Goal: Information Seeking & Learning: Learn about a topic

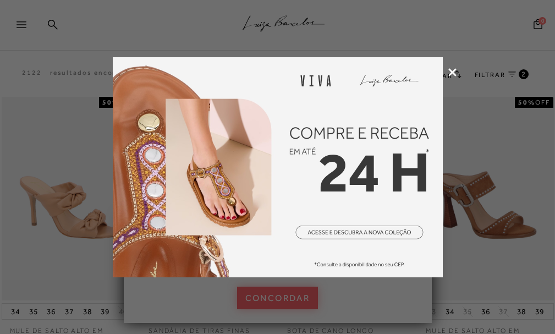
click at [451, 69] on icon at bounding box center [452, 72] width 8 height 8
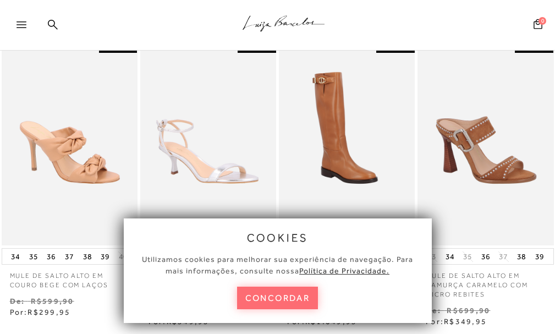
click at [277, 297] on button "concordar" at bounding box center [277, 298] width 81 height 23
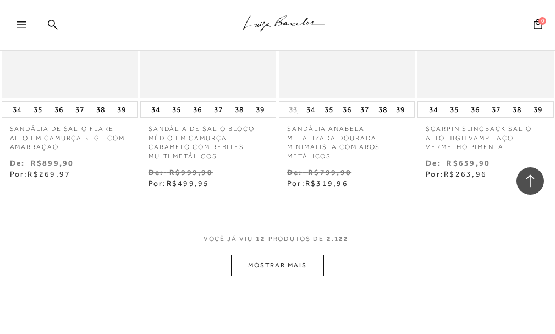
scroll to position [825, 0]
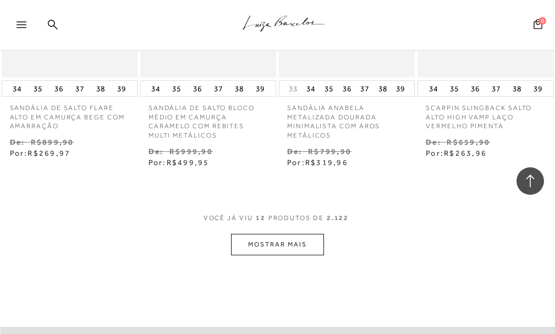
click at [298, 236] on button "MOSTRAR MAIS" at bounding box center [277, 244] width 92 height 21
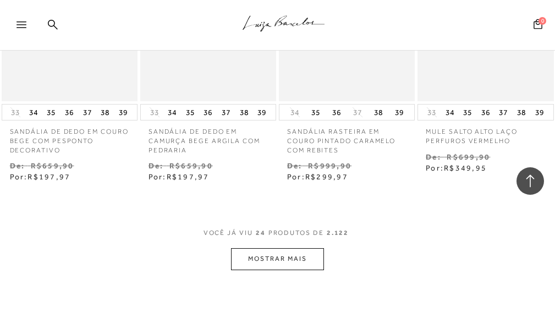
scroll to position [1760, 0]
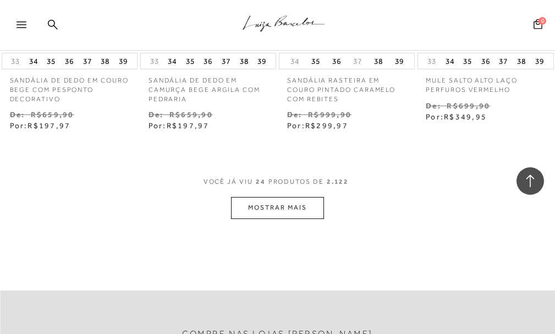
click at [276, 201] on button "MOSTRAR MAIS" at bounding box center [277, 207] width 92 height 21
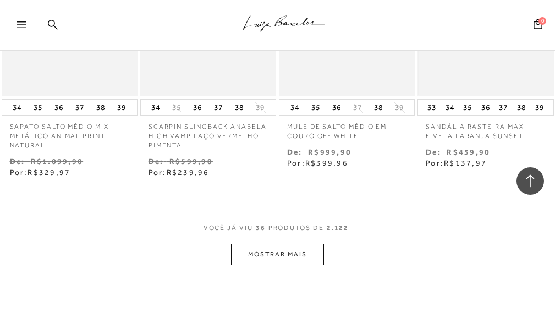
scroll to position [2640, 0]
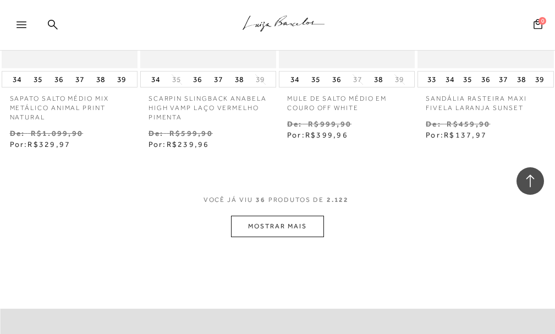
click at [294, 216] on button "MOSTRAR MAIS" at bounding box center [277, 226] width 92 height 21
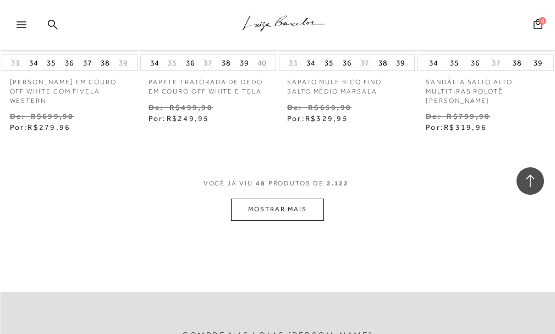
scroll to position [3575, 0]
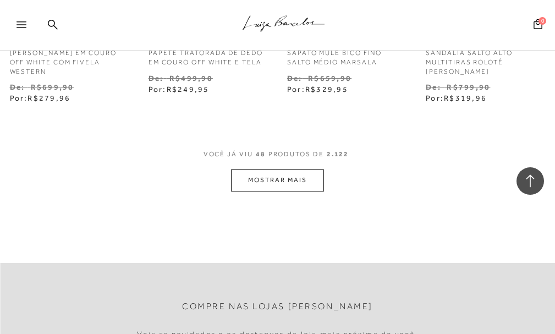
click at [271, 169] on button "MOSTRAR MAIS" at bounding box center [277, 179] width 92 height 21
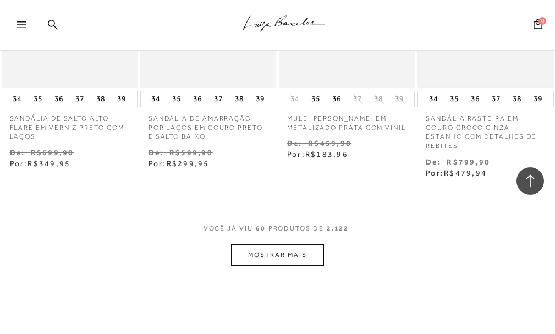
scroll to position [4510, 0]
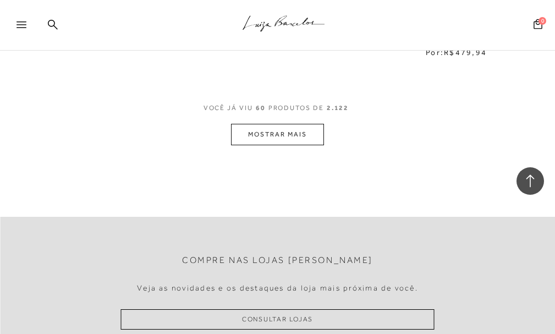
click at [261, 124] on button "MOSTRAR MAIS" at bounding box center [277, 134] width 92 height 21
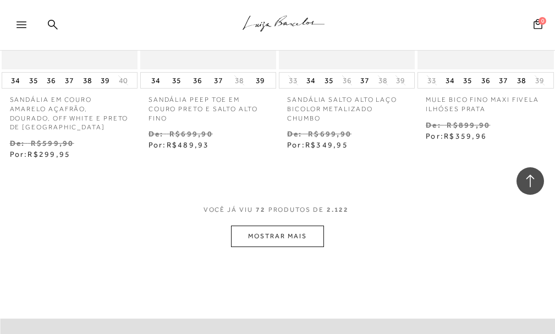
scroll to position [5335, 0]
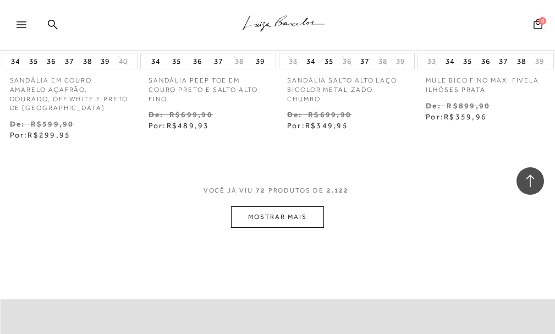
click at [279, 208] on button "MOSTRAR MAIS" at bounding box center [277, 216] width 92 height 21
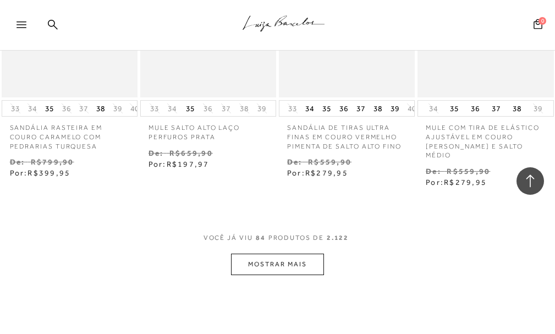
scroll to position [6215, 0]
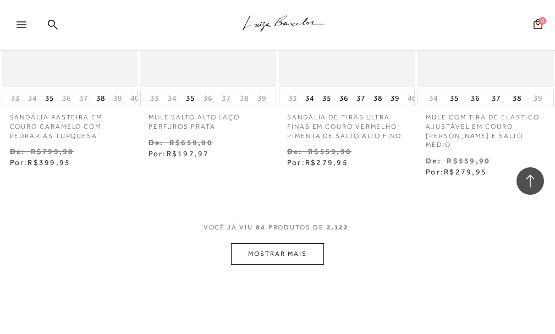
click at [250, 243] on button "MOSTRAR MAIS" at bounding box center [277, 253] width 92 height 21
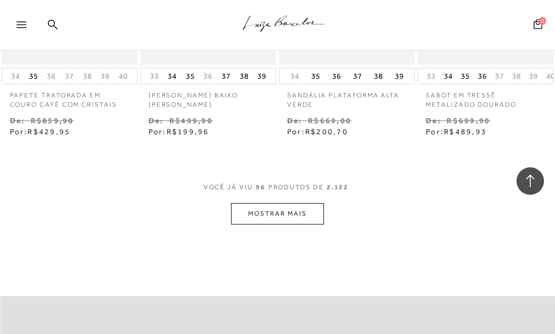
scroll to position [7149, 0]
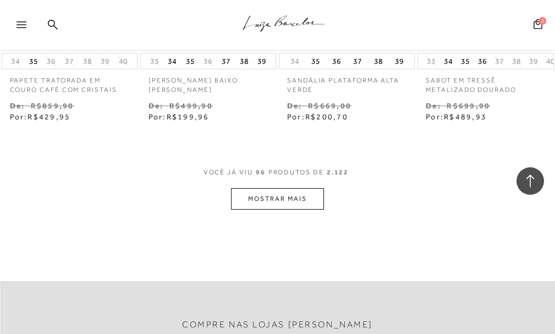
click at [250, 188] on button "MOSTRAR MAIS" at bounding box center [277, 198] width 92 height 21
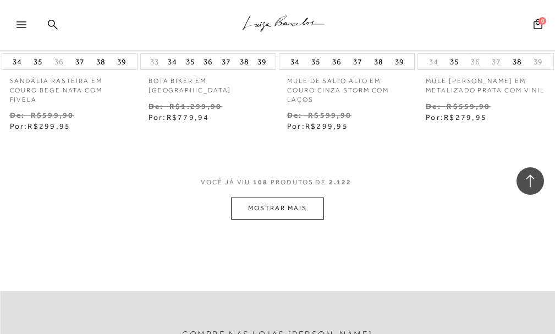
scroll to position [8029, 0]
click at [244, 197] on button "MOSTRAR MAIS" at bounding box center [277, 207] width 92 height 21
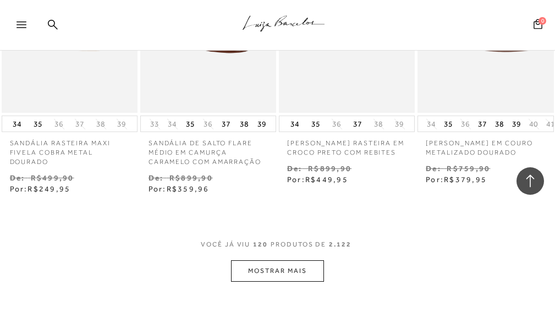
scroll to position [8909, 0]
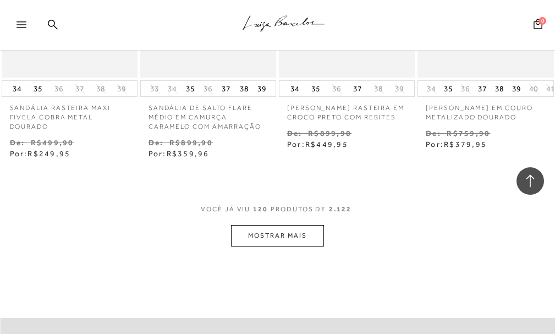
click at [282, 225] on button "MOSTRAR MAIS" at bounding box center [277, 235] width 92 height 21
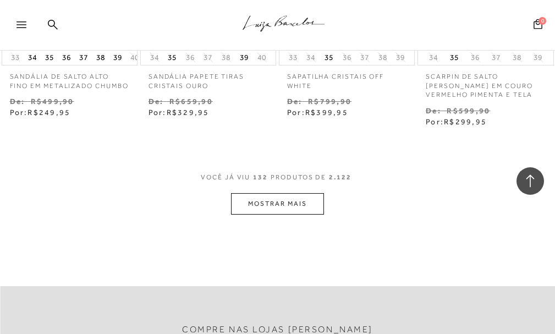
scroll to position [9844, 0]
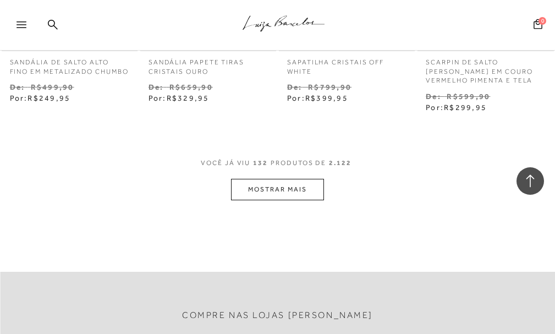
click at [273, 179] on button "MOSTRAR MAIS" at bounding box center [277, 189] width 92 height 21
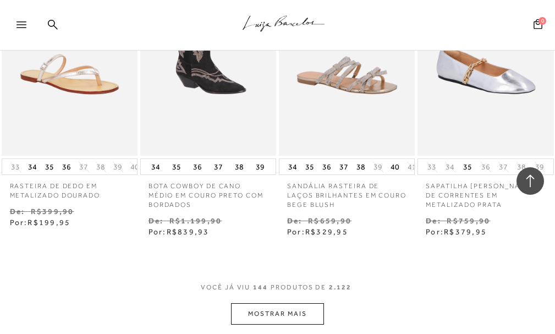
scroll to position [10614, 0]
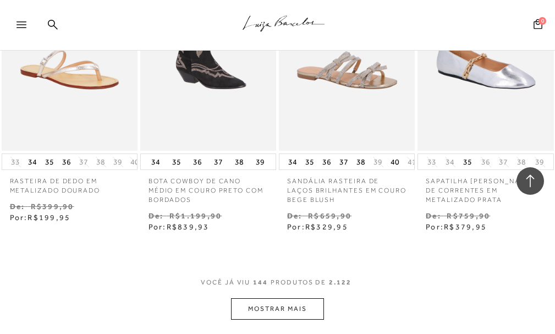
click at [269, 298] on button "MOSTRAR MAIS" at bounding box center [277, 308] width 92 height 21
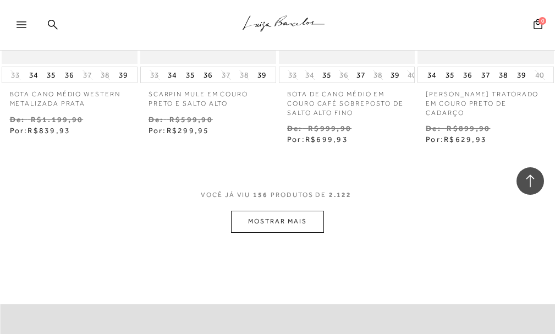
scroll to position [11604, 0]
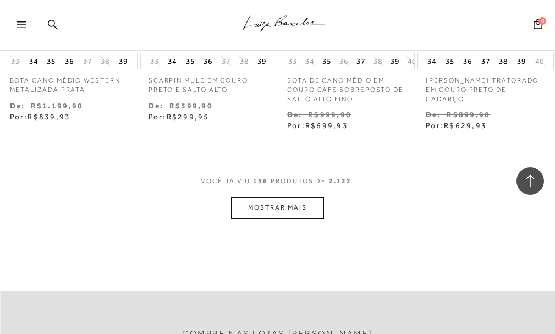
click at [283, 197] on button "MOSTRAR MAIS" at bounding box center [277, 207] width 92 height 21
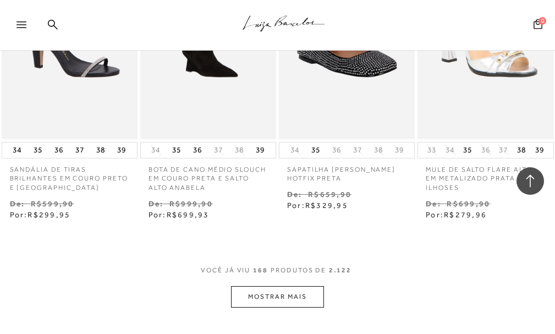
scroll to position [12429, 0]
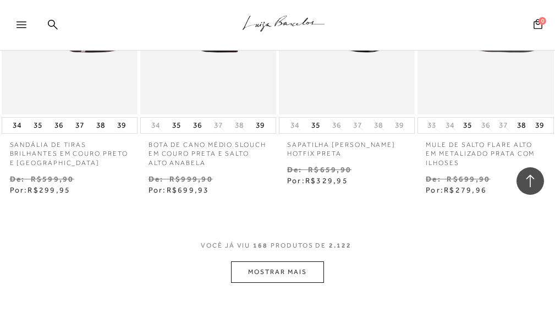
click at [283, 261] on button "MOSTRAR MAIS" at bounding box center [277, 271] width 92 height 21
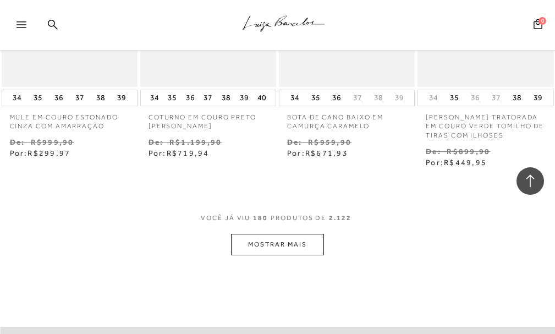
scroll to position [13364, 0]
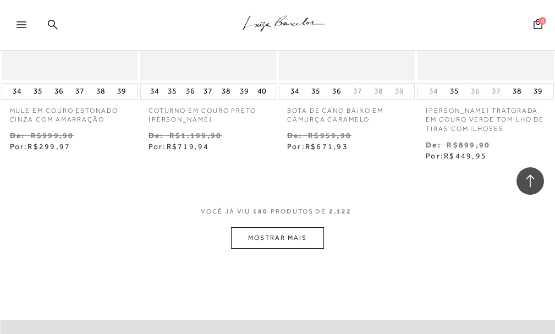
click at [287, 227] on button "MOSTRAR MAIS" at bounding box center [277, 237] width 92 height 21
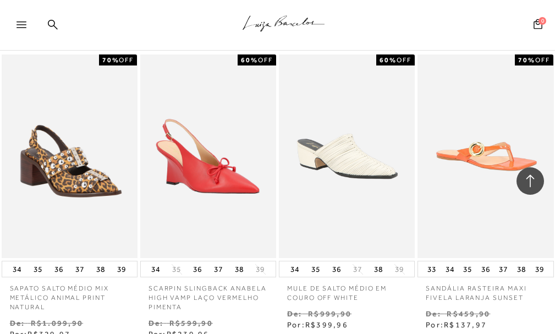
scroll to position [2420, 0]
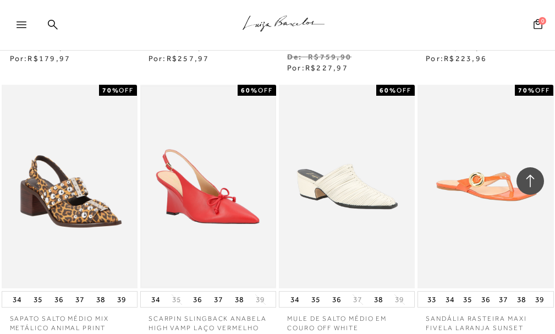
click at [189, 192] on img at bounding box center [208, 186] width 134 height 201
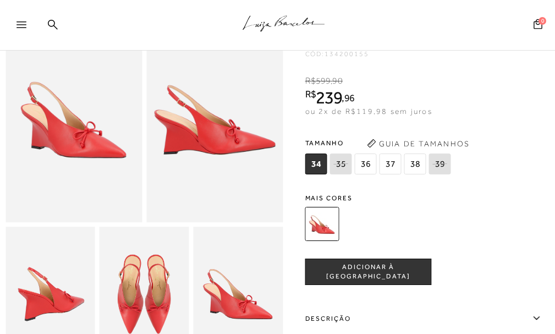
scroll to position [165, 0]
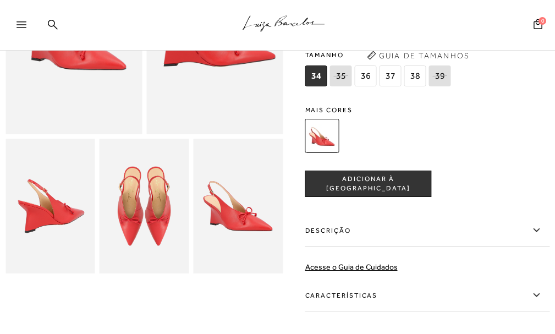
click at [368, 72] on span "36" at bounding box center [366, 75] width 22 height 21
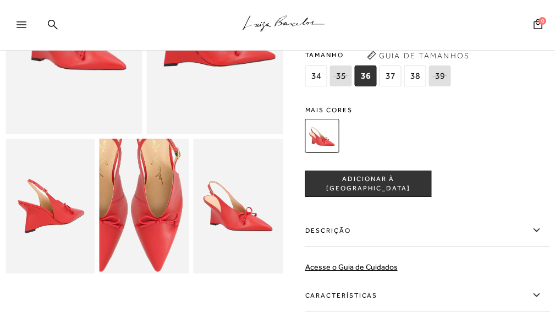
click at [157, 223] on img at bounding box center [129, 193] width 179 height 268
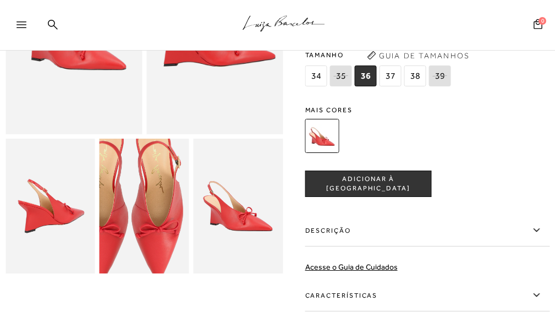
click at [157, 214] on img at bounding box center [129, 201] width 179 height 268
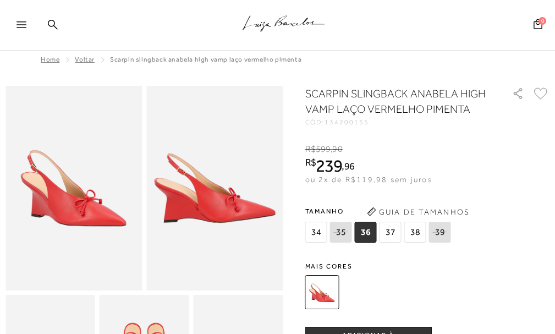
scroll to position [0, 0]
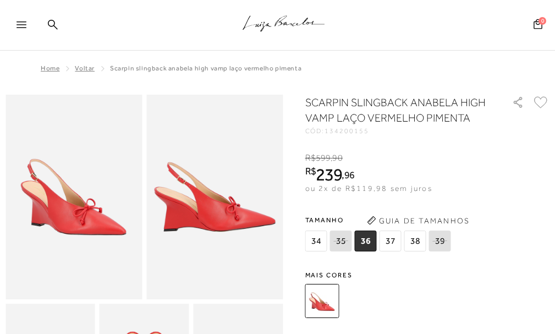
click at [75, 68] on span "Voltar" at bounding box center [85, 68] width 20 height 8
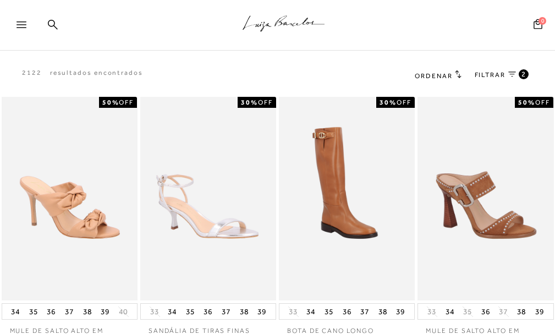
click at [456, 73] on icon at bounding box center [458, 74] width 7 height 8
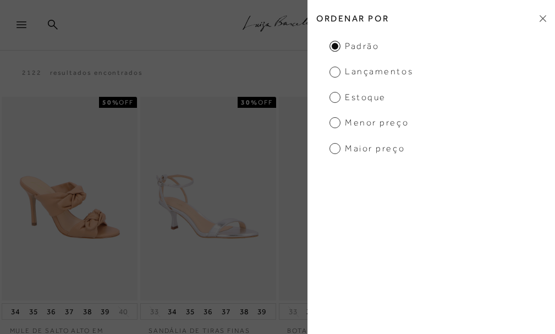
click at [333, 122] on span "Menor Preço" at bounding box center [368, 123] width 79 height 12
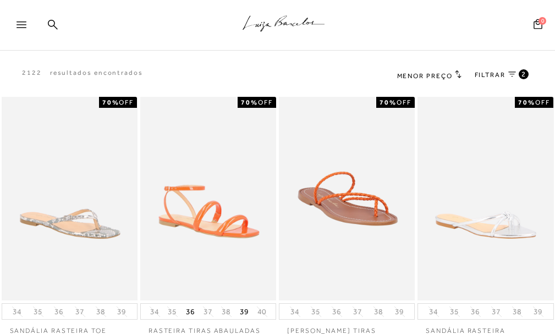
click at [463, 71] on div "Menor Preço Ordenar por Padrão" at bounding box center [470, 75] width 172 height 12
click at [458, 72] on icon at bounding box center [458, 74] width 7 height 8
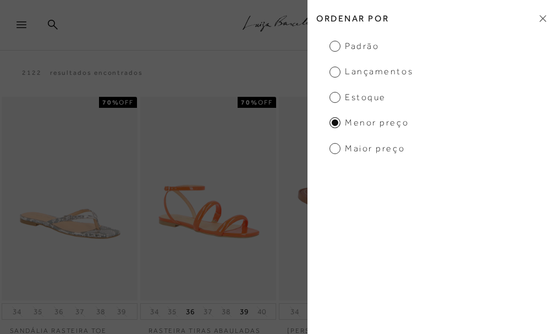
click at [542, 16] on icon at bounding box center [543, 18] width 7 height 7
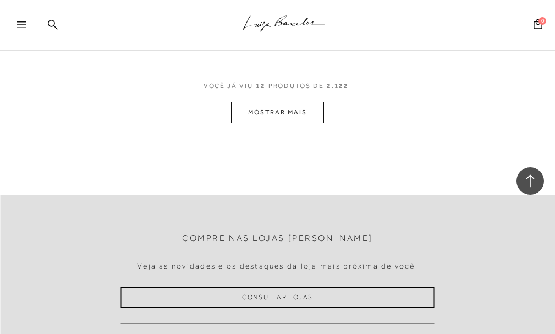
scroll to position [935, 0]
click at [277, 110] on button "MOSTRAR MAIS" at bounding box center [277, 111] width 92 height 21
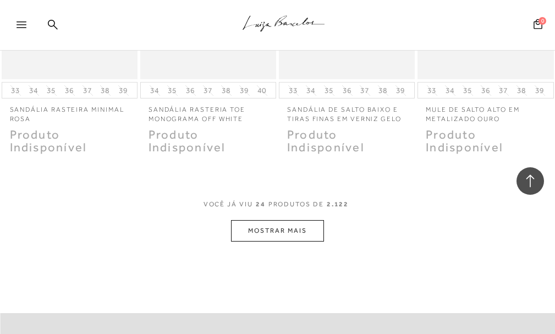
scroll to position [1705, 0]
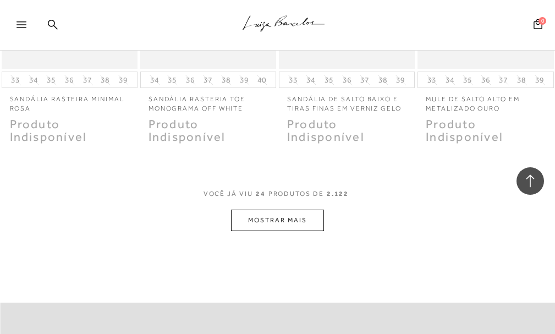
click at [250, 219] on button "MOSTRAR MAIS" at bounding box center [277, 220] width 92 height 21
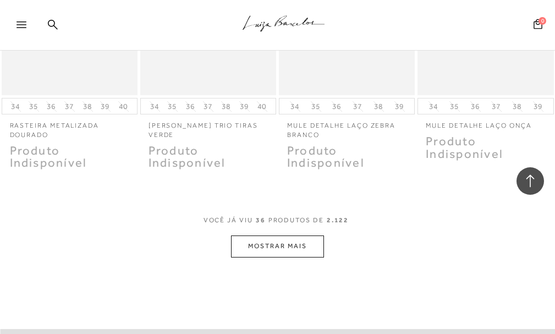
scroll to position [2585, 0]
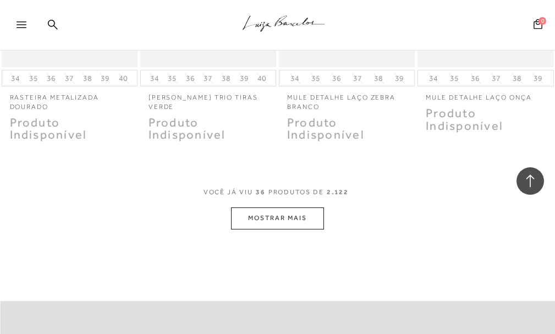
click at [293, 216] on button "MOSTRAR MAIS" at bounding box center [277, 217] width 92 height 21
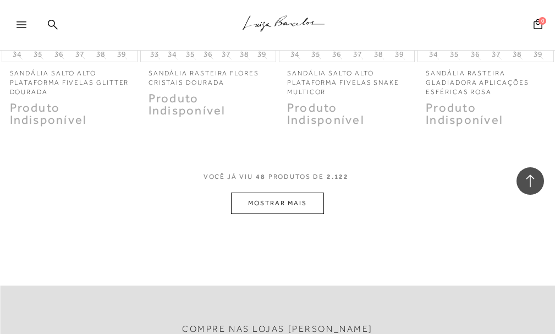
scroll to position [3520, 0]
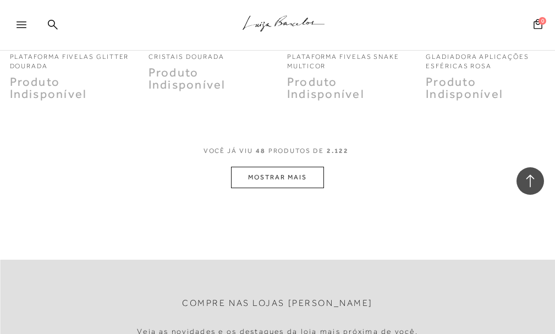
click at [298, 180] on button "MOSTRAR MAIS" at bounding box center [277, 177] width 92 height 21
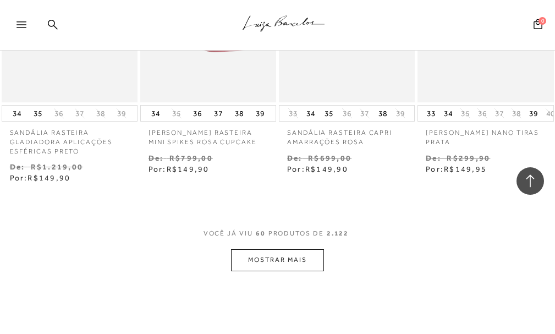
scroll to position [4345, 0]
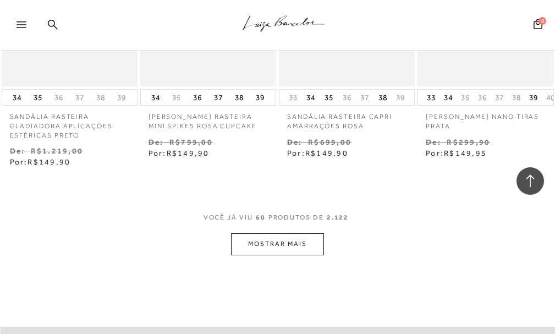
click at [289, 249] on button "MOSTRAR MAIS" at bounding box center [277, 243] width 92 height 21
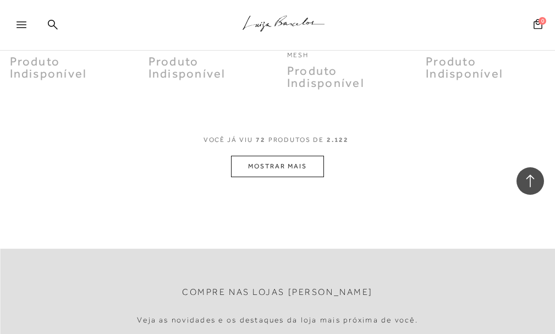
scroll to position [5335, 0]
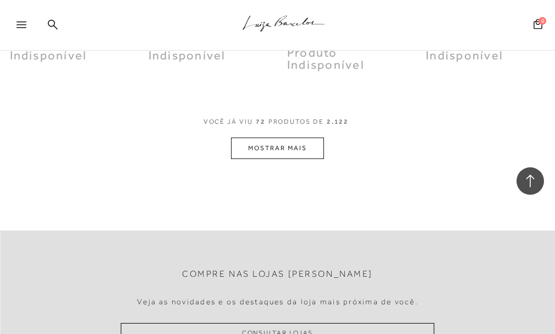
click at [293, 150] on button "MOSTRAR MAIS" at bounding box center [277, 147] width 92 height 21
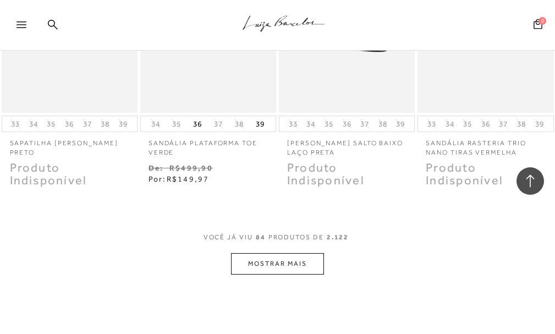
scroll to position [6105, 0]
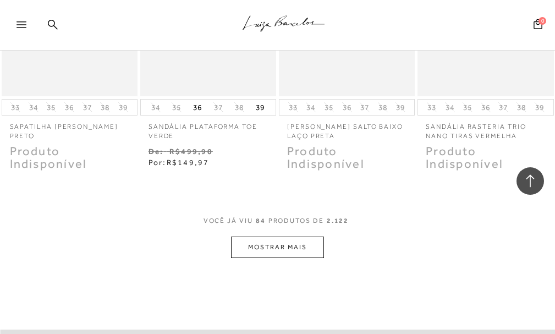
click at [285, 256] on button "MOSTRAR MAIS" at bounding box center [277, 246] width 92 height 21
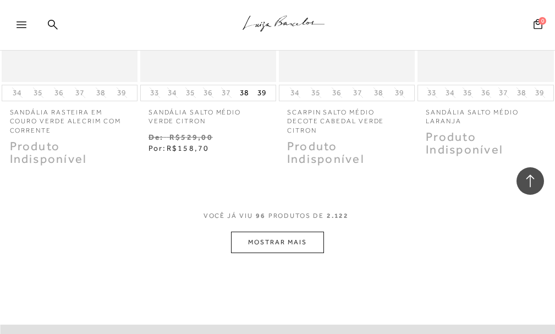
scroll to position [7039, 0]
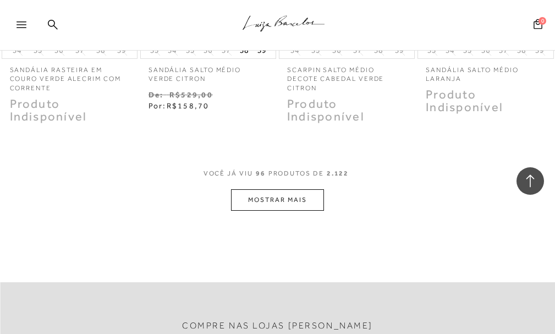
click at [282, 211] on button "MOSTRAR MAIS" at bounding box center [277, 199] width 92 height 21
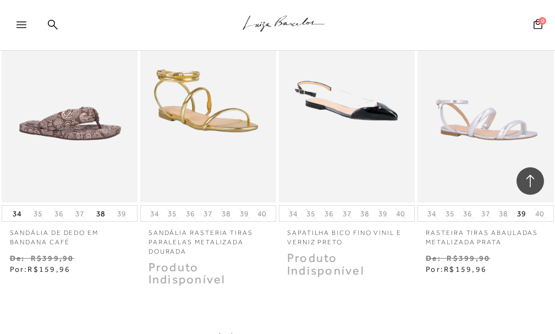
scroll to position [7919, 0]
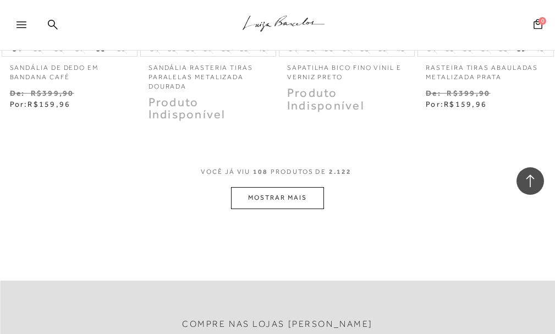
click at [262, 197] on button "MOSTRAR MAIS" at bounding box center [277, 197] width 92 height 21
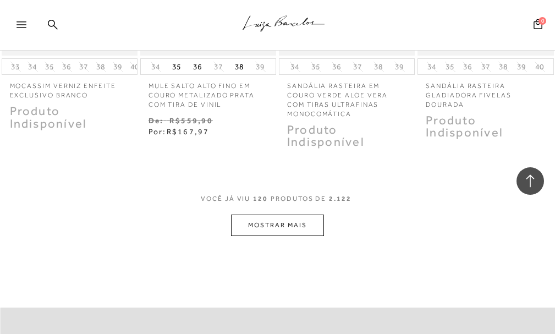
scroll to position [8799, 0]
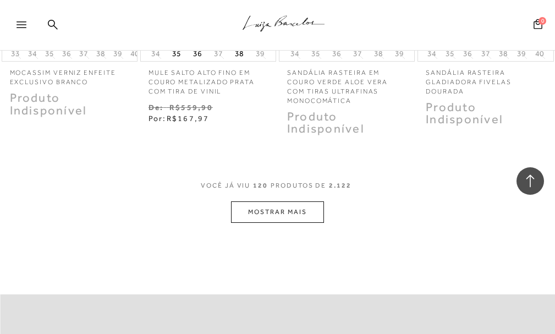
click at [312, 221] on button "MOSTRAR MAIS" at bounding box center [277, 211] width 92 height 21
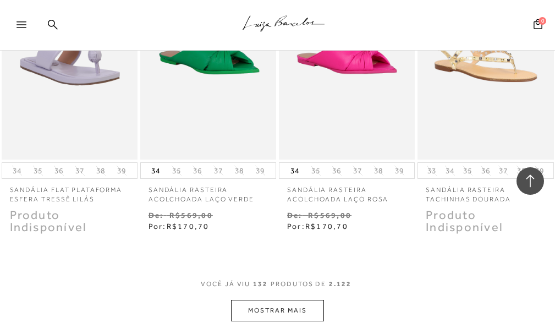
scroll to position [9624, 0]
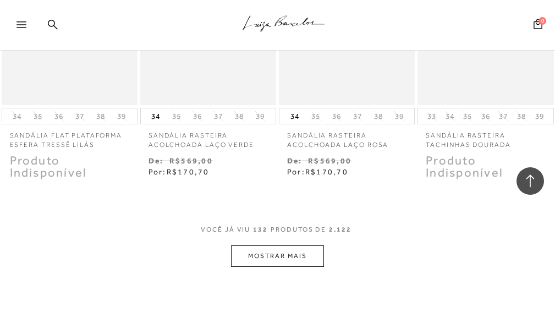
click at [267, 262] on button "MOSTRAR MAIS" at bounding box center [277, 255] width 92 height 21
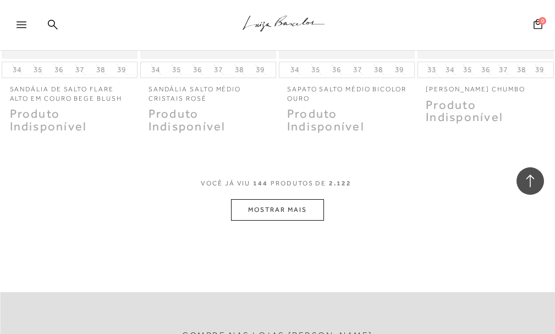
scroll to position [10559, 0]
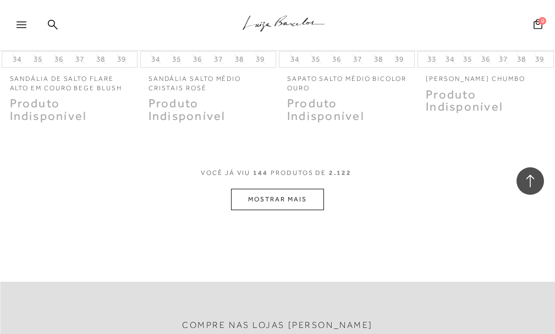
click at [301, 203] on button "MOSTRAR MAIS" at bounding box center [277, 199] width 92 height 21
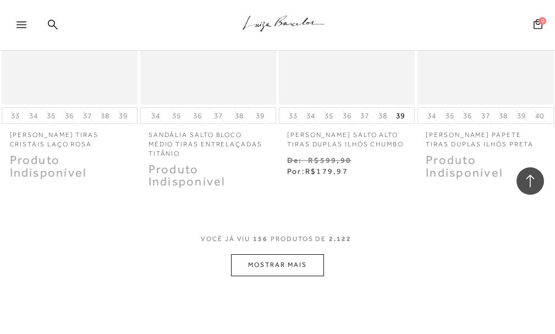
scroll to position [11384, 0]
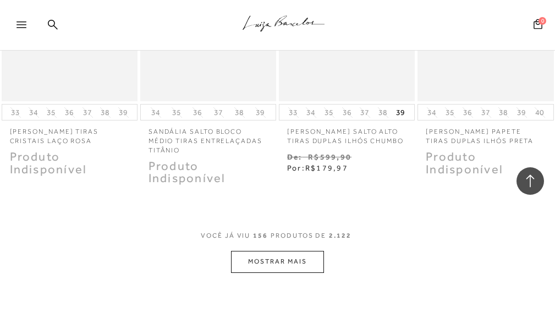
click at [268, 268] on button "MOSTRAR MAIS" at bounding box center [277, 261] width 92 height 21
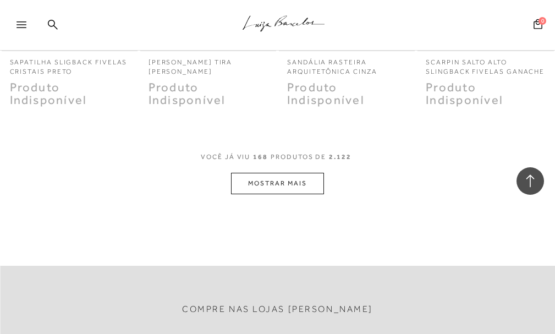
scroll to position [12374, 0]
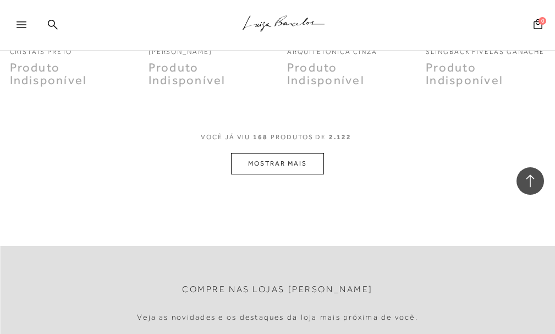
click at [258, 169] on button "MOSTRAR MAIS" at bounding box center [277, 163] width 92 height 21
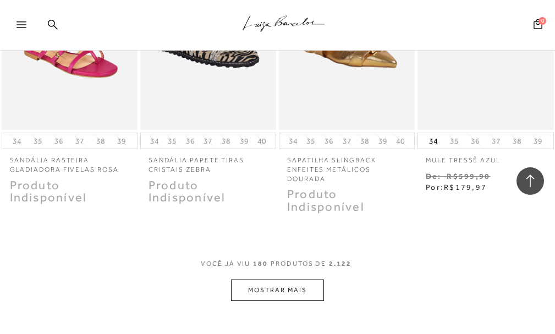
scroll to position [13254, 0]
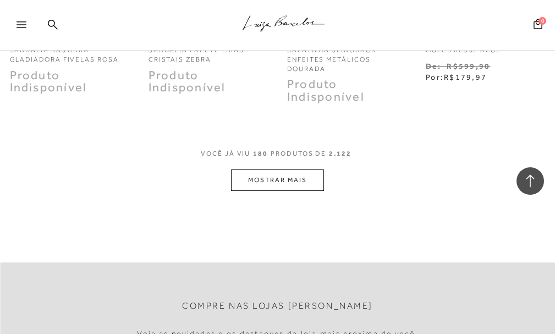
click at [284, 184] on button "MOSTRAR MAIS" at bounding box center [277, 179] width 92 height 21
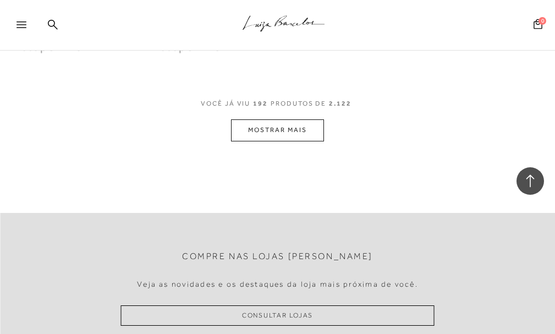
scroll to position [14189, 0]
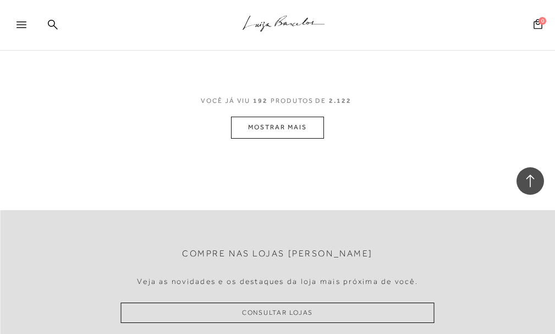
click at [278, 138] on button "MOSTRAR MAIS" at bounding box center [277, 127] width 92 height 21
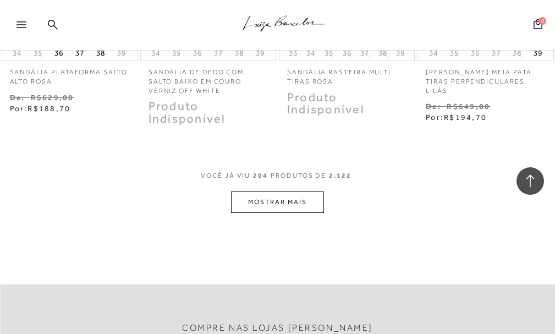
scroll to position [15014, 0]
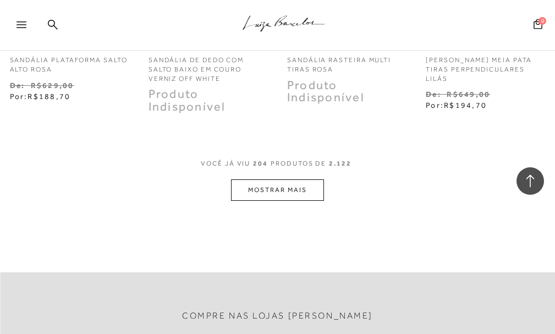
click at [263, 201] on button "MOSTRAR MAIS" at bounding box center [277, 189] width 92 height 21
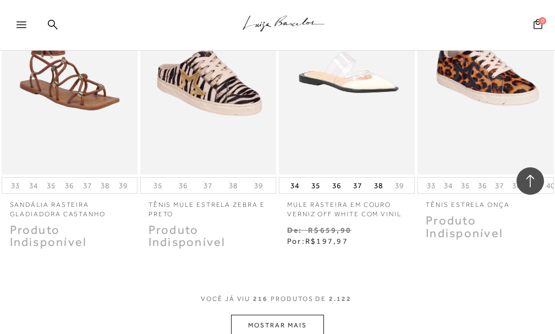
scroll to position [15894, 0]
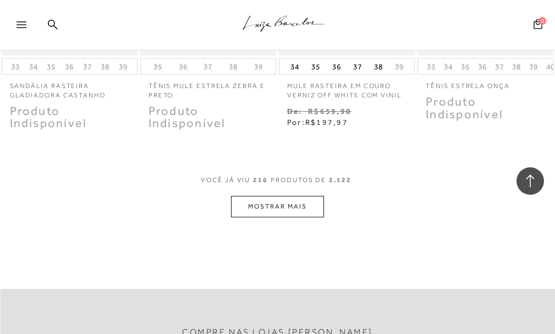
click at [273, 217] on button "MOSTRAR MAIS" at bounding box center [277, 206] width 92 height 21
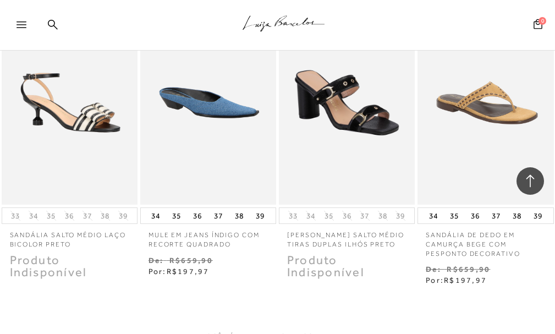
scroll to position [16774, 0]
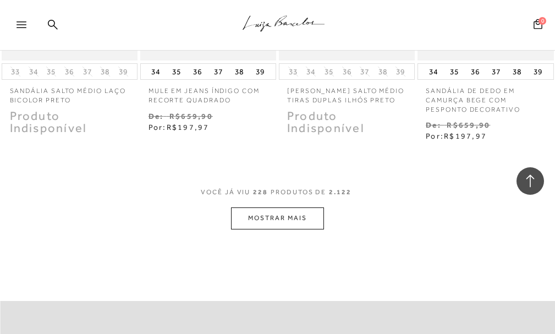
click at [267, 226] on button "MOSTRAR MAIS" at bounding box center [277, 217] width 92 height 21
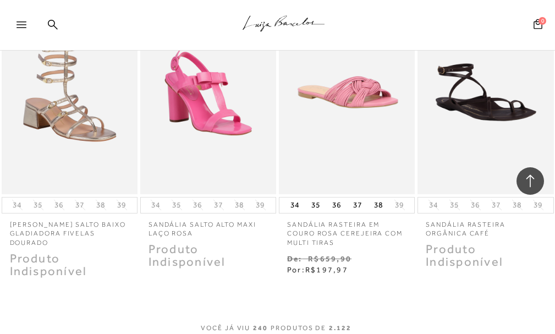
scroll to position [17654, 0]
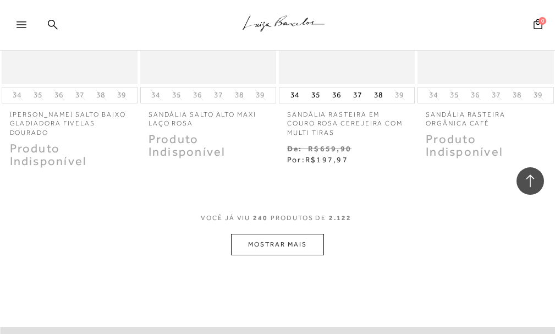
click at [272, 250] on button "MOSTRAR MAIS" at bounding box center [277, 244] width 92 height 21
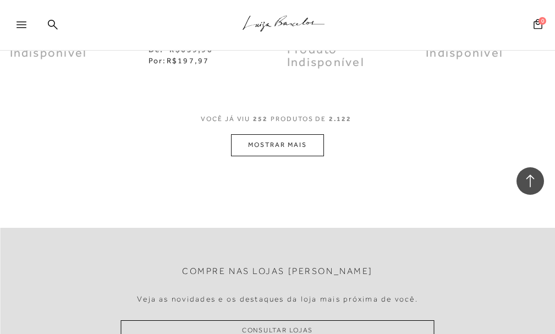
scroll to position [18644, 0]
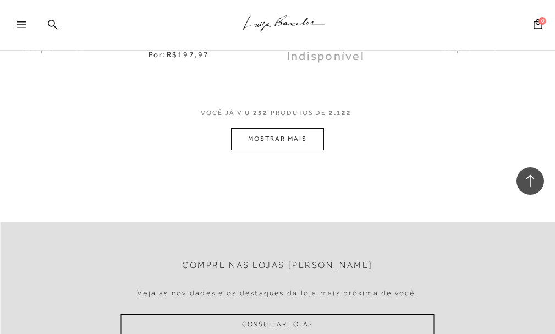
click at [291, 147] on button "MOSTRAR MAIS" at bounding box center [277, 138] width 92 height 21
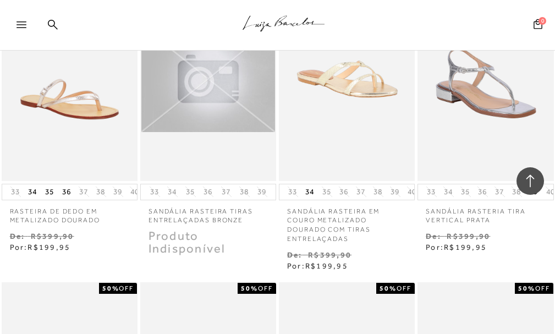
scroll to position [19028, 0]
